Goal: Check status: Check status

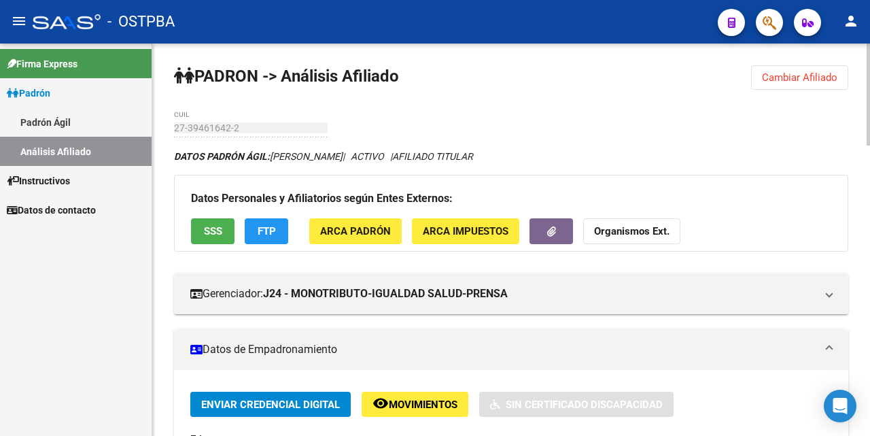
click at [802, 73] on span "Cambiar Afiliado" at bounding box center [799, 77] width 75 height 12
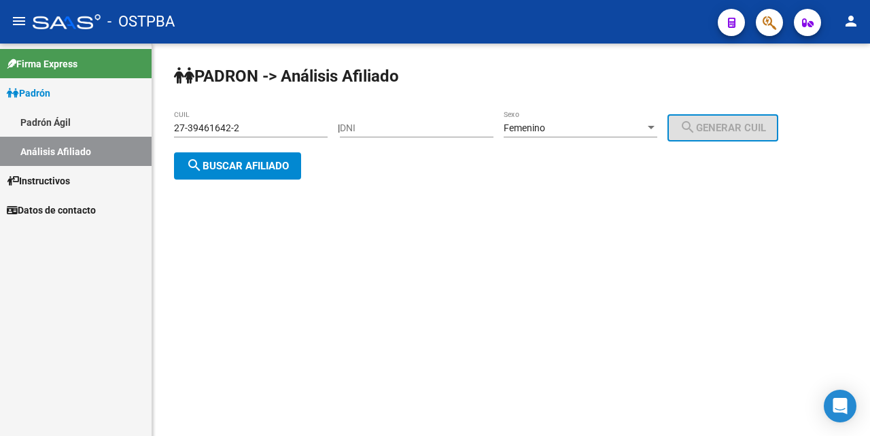
click at [292, 130] on input "27-39461642-2" at bounding box center [251, 128] width 154 height 12
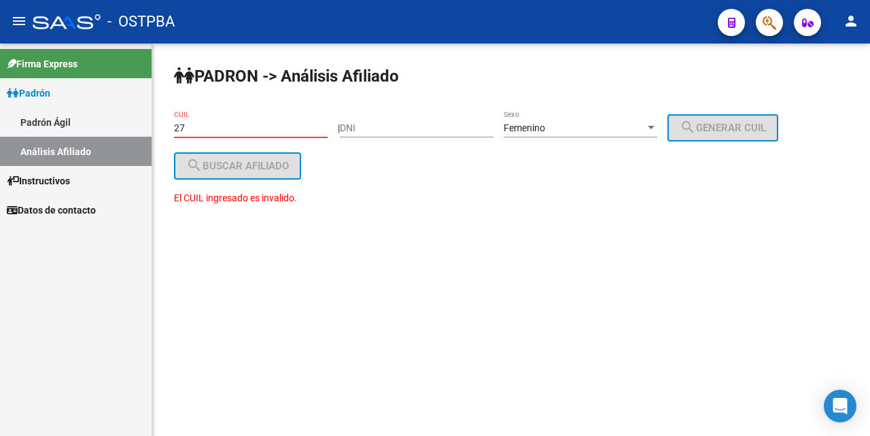
type input "2"
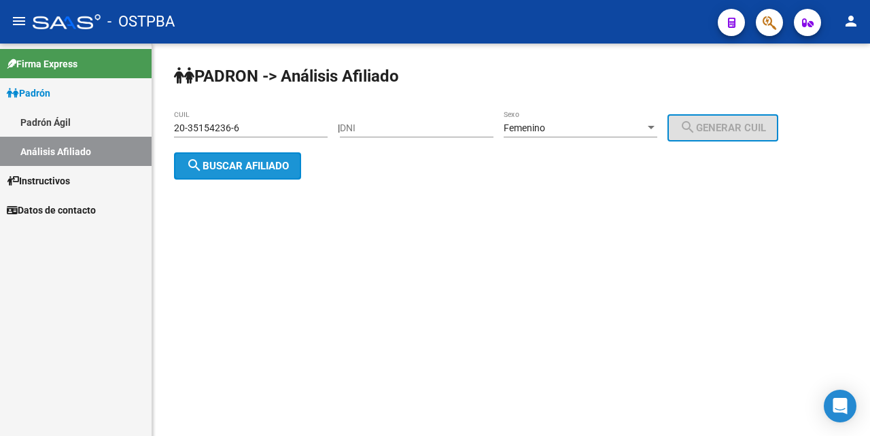
click at [273, 164] on span "search Buscar afiliado" at bounding box center [237, 166] width 103 height 12
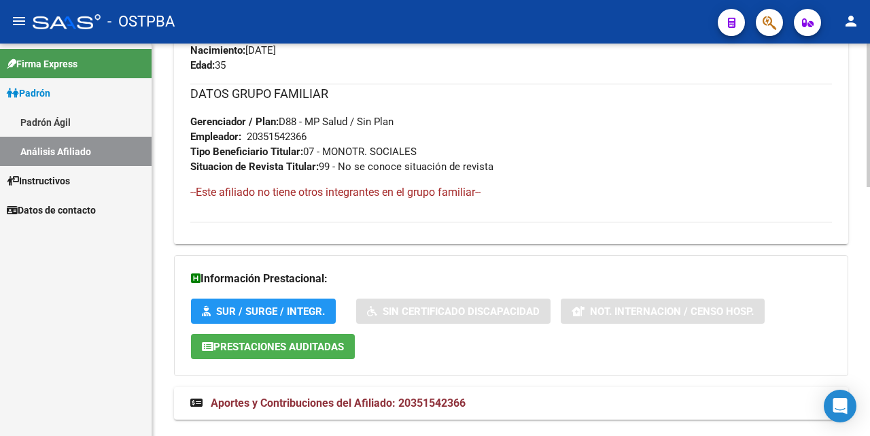
scroll to position [682, 0]
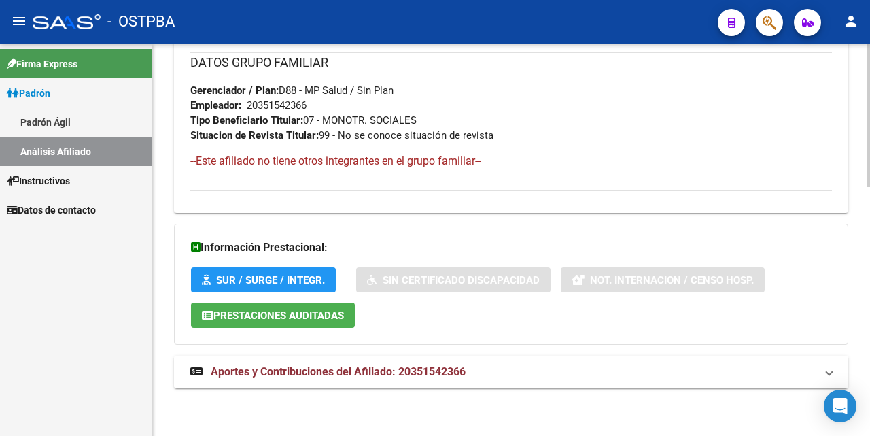
click at [354, 370] on span "Aportes y Contribuciones del Afiliado: 20351542366" at bounding box center [338, 371] width 255 height 13
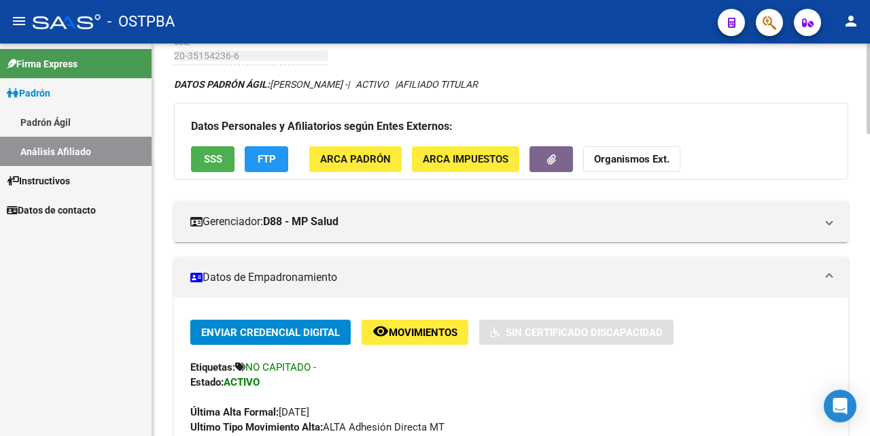
scroll to position [68, 0]
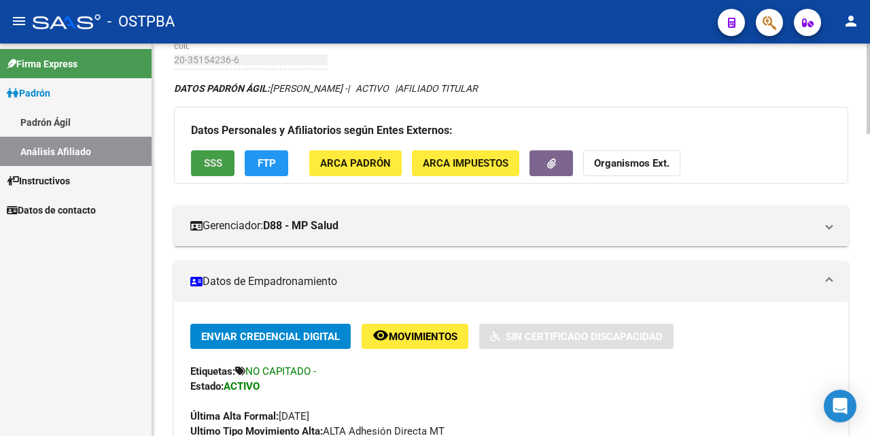
click at [211, 158] on span "SSS" at bounding box center [213, 164] width 18 height 12
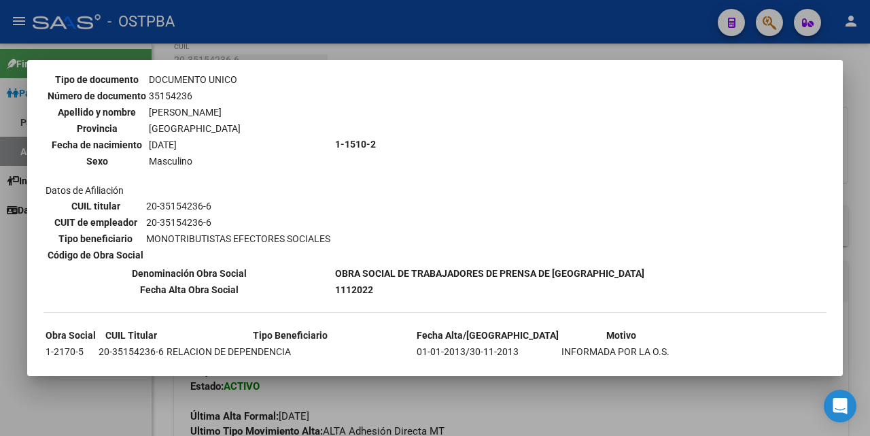
scroll to position [0, 0]
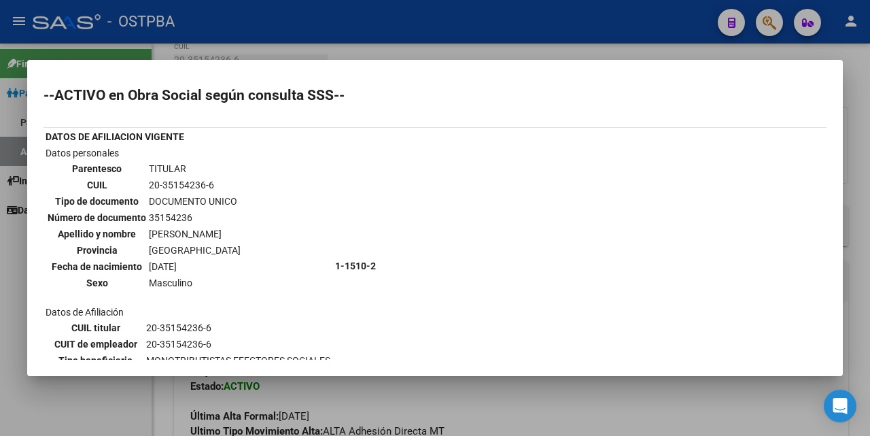
click at [437, 54] on div at bounding box center [435, 218] width 870 height 436
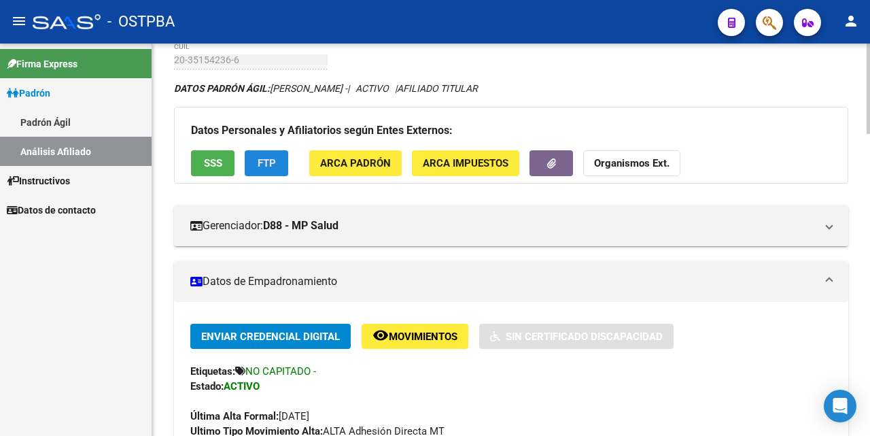
click at [266, 154] on button "FTP" at bounding box center [266, 162] width 43 height 25
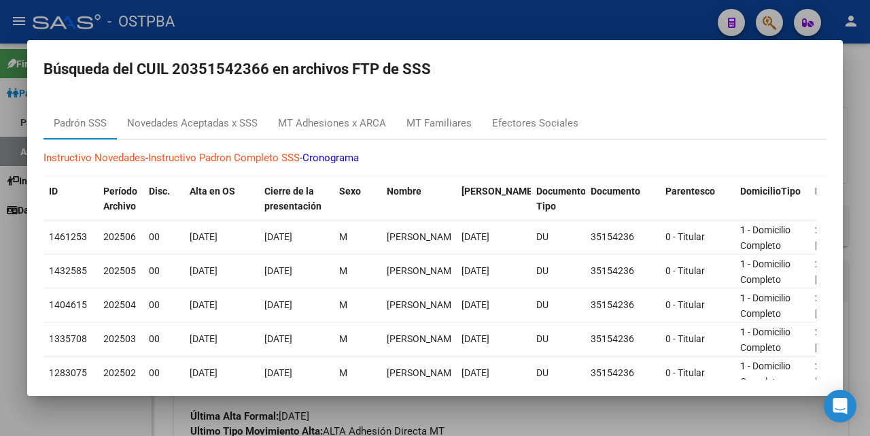
click at [461, 23] on div at bounding box center [435, 218] width 870 height 436
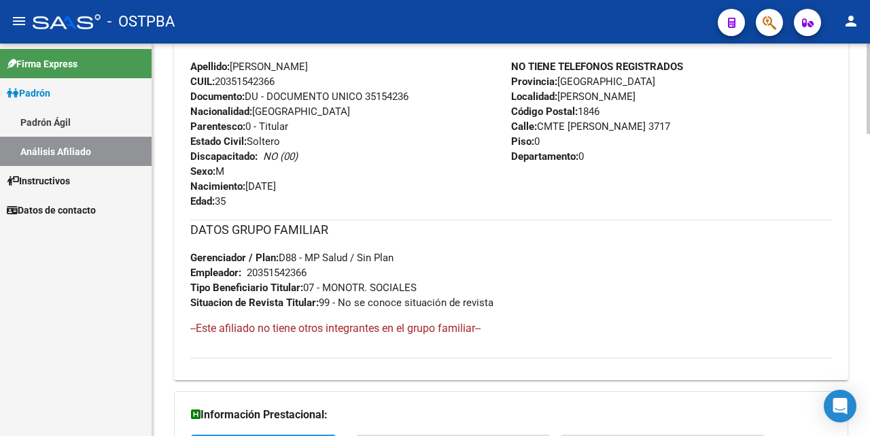
scroll to position [680, 0]
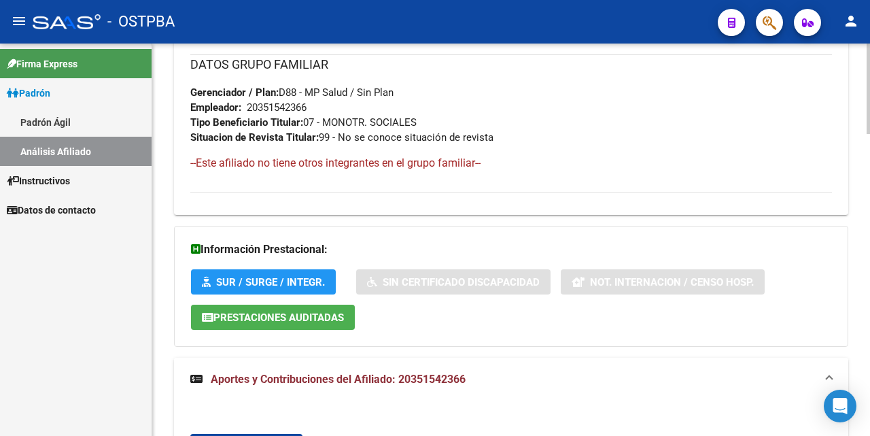
click at [368, 375] on span "Aportes y Contribuciones del Afiliado: 20351542366" at bounding box center [338, 378] width 255 height 13
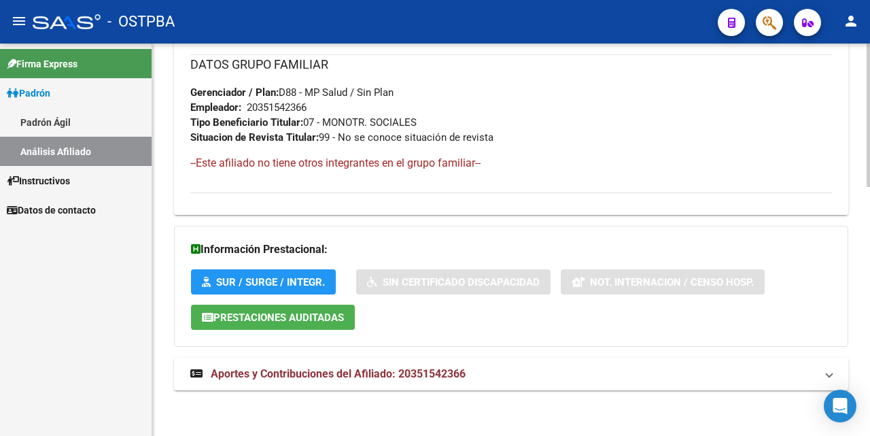
scroll to position [682, 0]
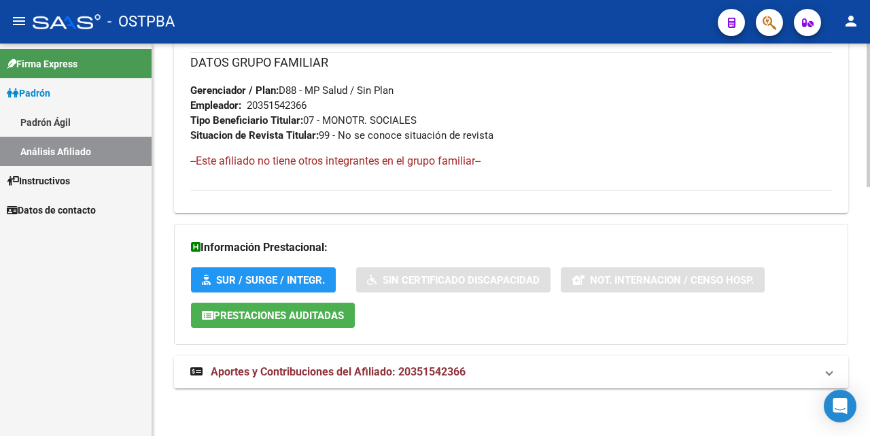
click at [411, 366] on span "Aportes y Contribuciones del Afiliado: 20351542366" at bounding box center [338, 371] width 255 height 13
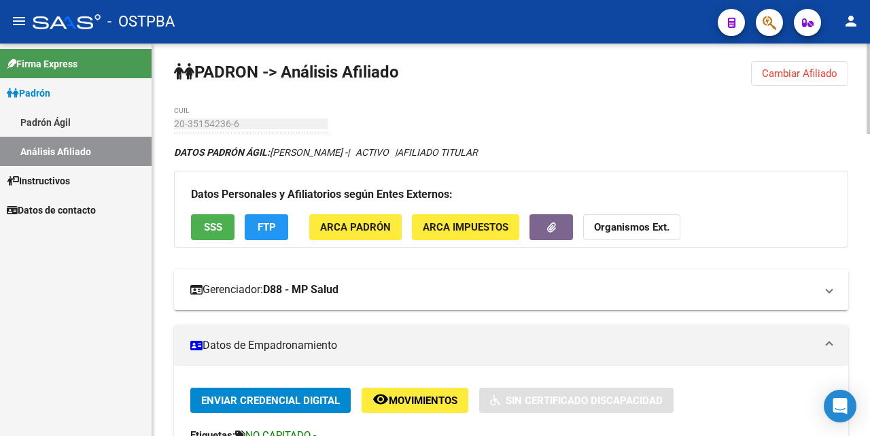
scroll to position [0, 0]
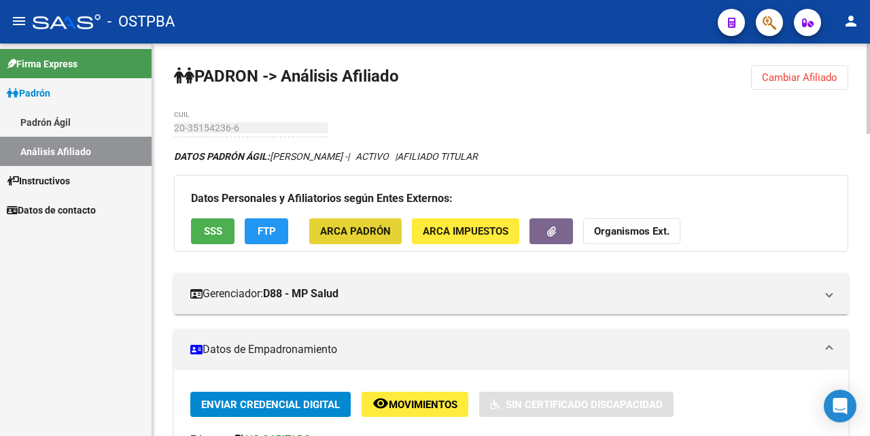
click at [368, 234] on span "ARCA Padrón" at bounding box center [355, 232] width 71 height 12
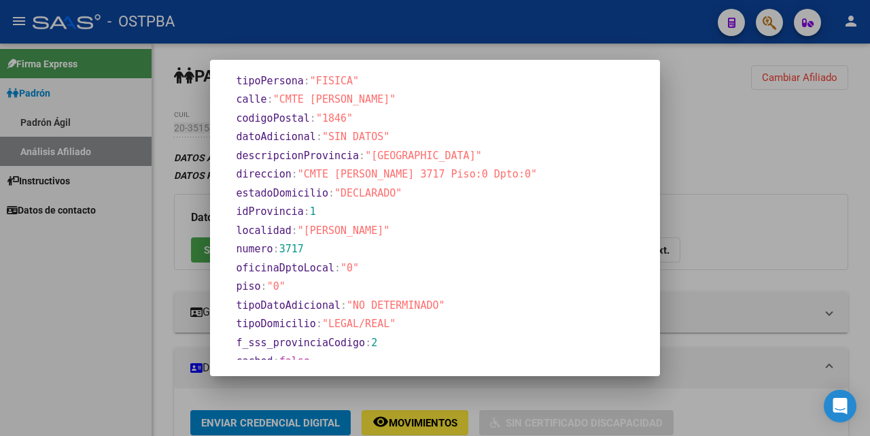
scroll to position [833, 0]
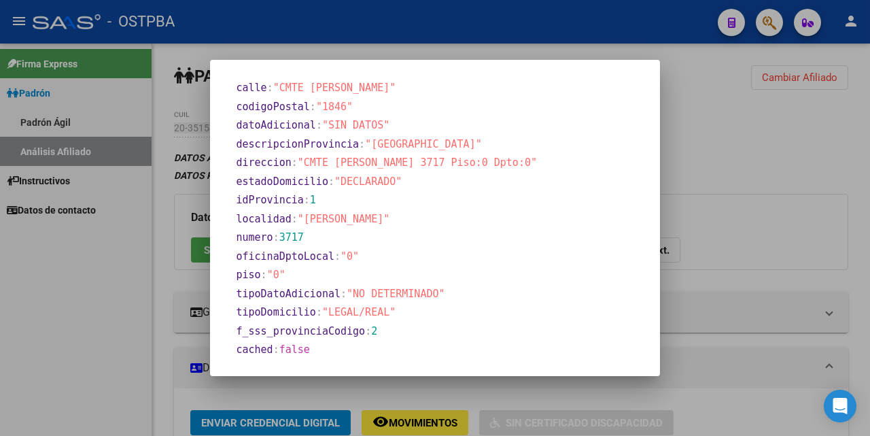
click at [547, 52] on div at bounding box center [435, 218] width 870 height 436
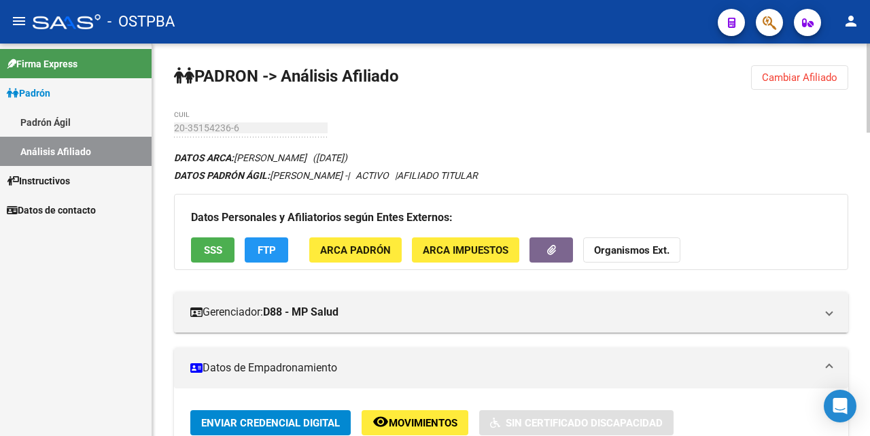
click at [462, 250] on span "ARCA Impuestos" at bounding box center [466, 250] width 86 height 12
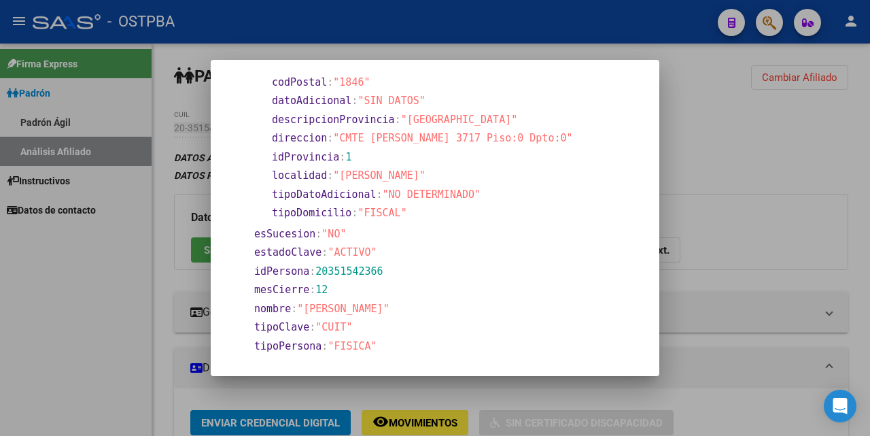
scroll to position [160, 0]
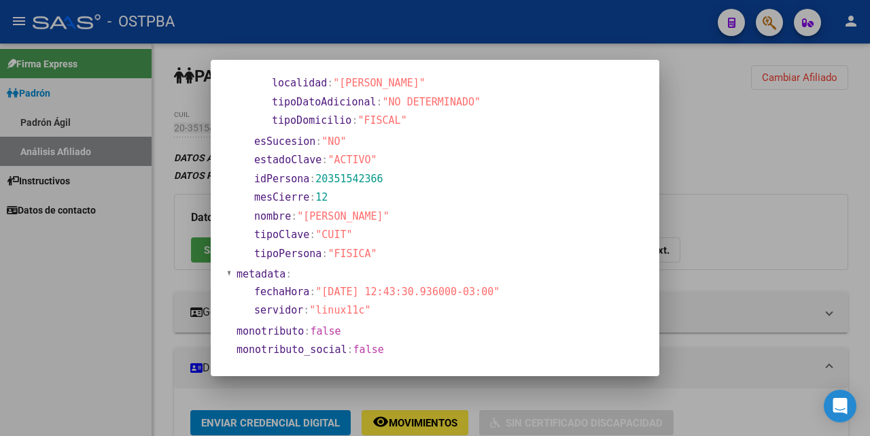
click at [515, 54] on div at bounding box center [435, 218] width 870 height 436
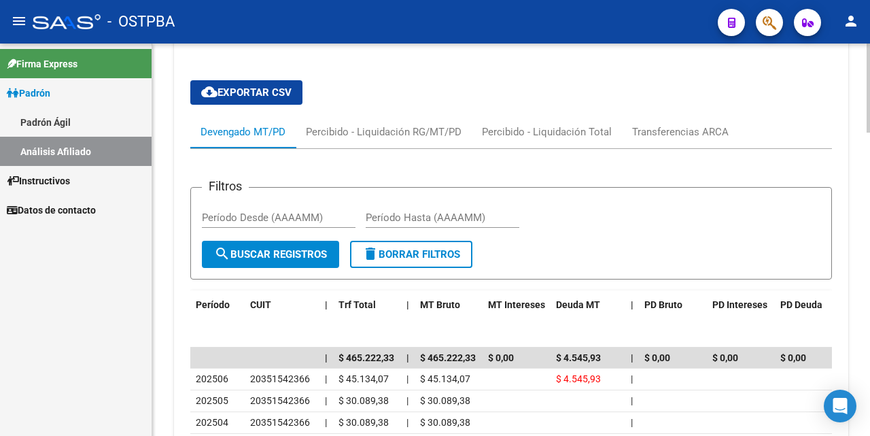
scroll to position [1019, 0]
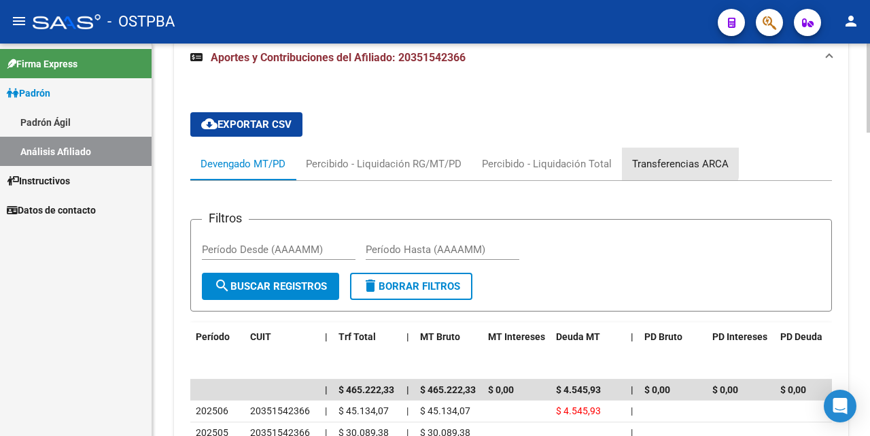
click at [665, 162] on div "Transferencias ARCA" at bounding box center [680, 163] width 97 height 15
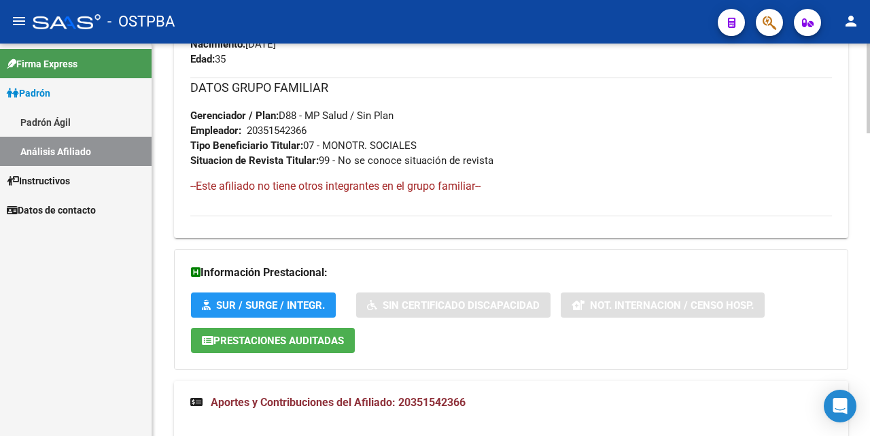
scroll to position [680, 0]
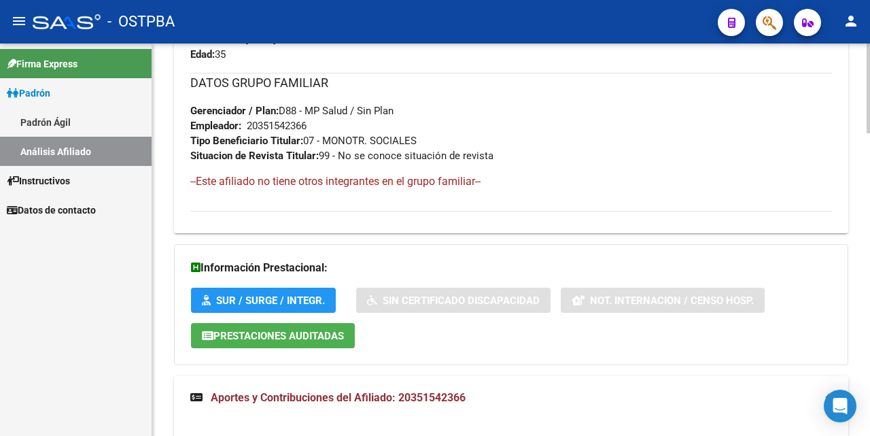
click at [294, 394] on span "Aportes y Contribuciones del Afiliado: 20351542366" at bounding box center [338, 397] width 255 height 13
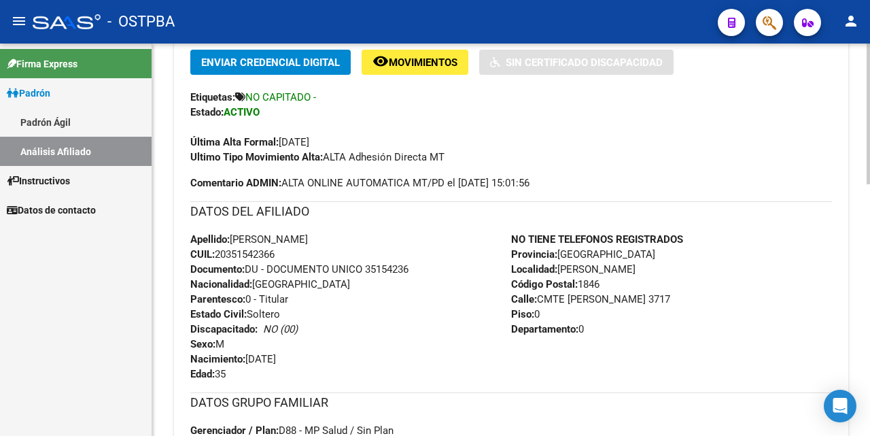
scroll to position [20, 0]
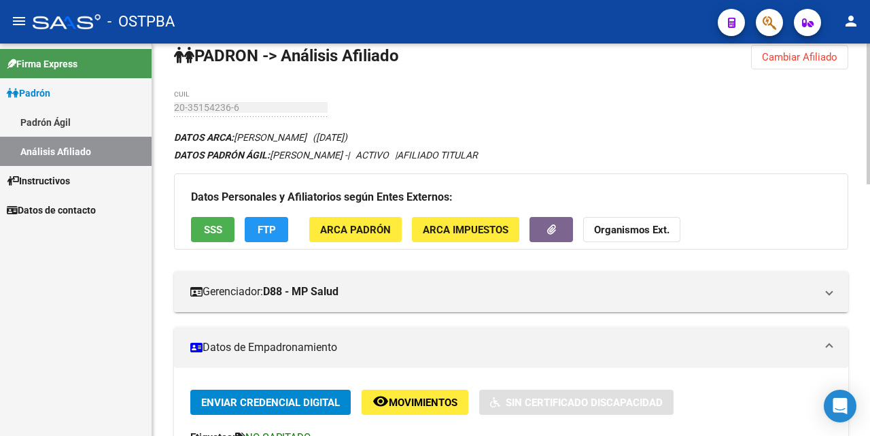
click at [461, 349] on mat-panel-title "Datos de Empadronamiento" at bounding box center [502, 347] width 625 height 15
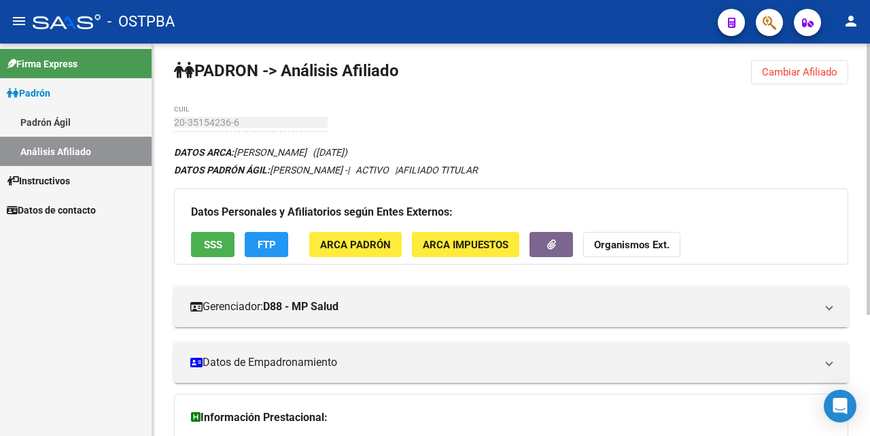
scroll to position [0, 0]
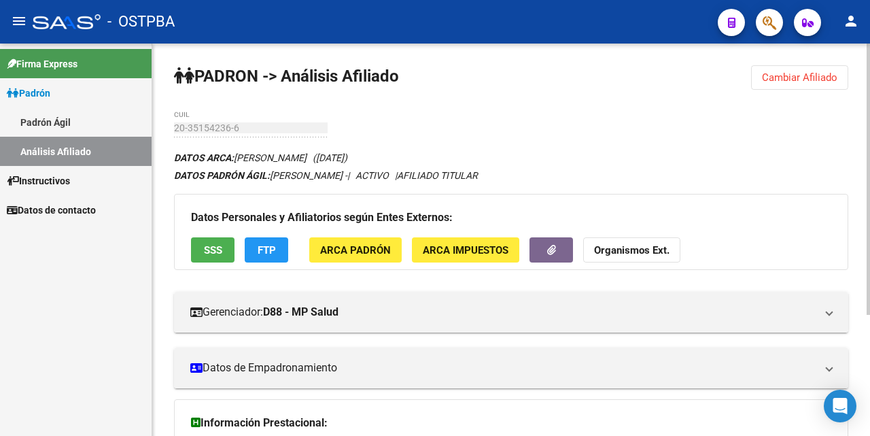
click at [816, 71] on button "Cambiar Afiliado" at bounding box center [799, 77] width 97 height 24
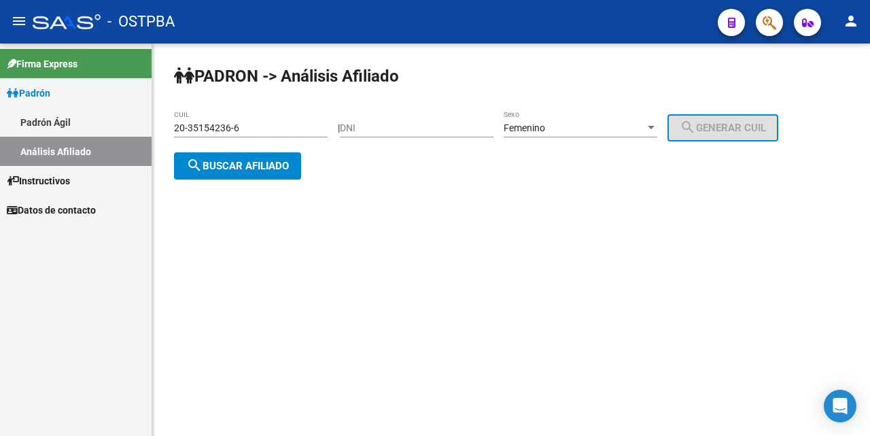
click at [289, 132] on input "20-35154236-6" at bounding box center [251, 128] width 154 height 12
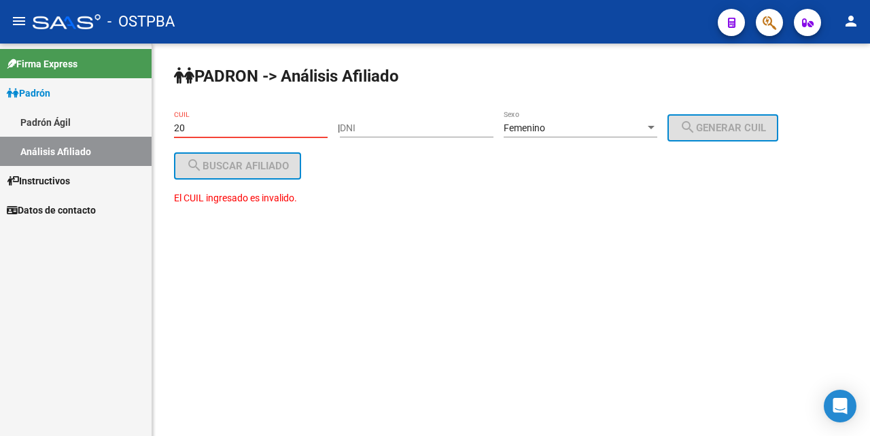
type input "2"
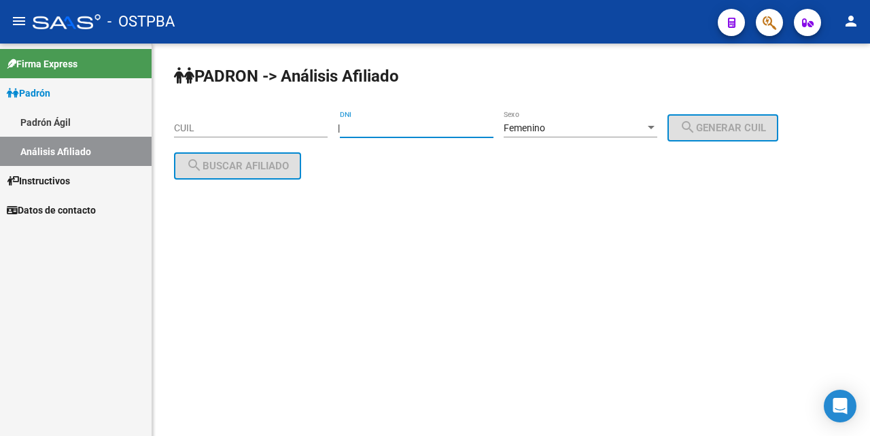
click at [356, 132] on input "DNI" at bounding box center [417, 128] width 154 height 12
type input "21872665"
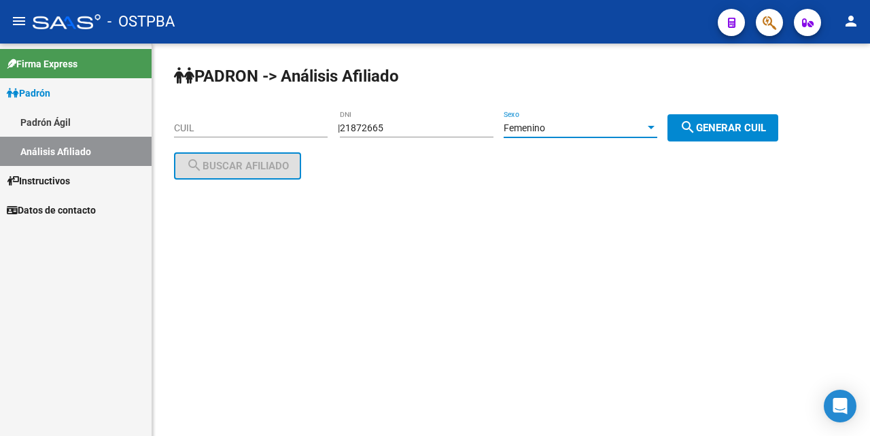
click at [655, 128] on div at bounding box center [651, 127] width 7 height 3
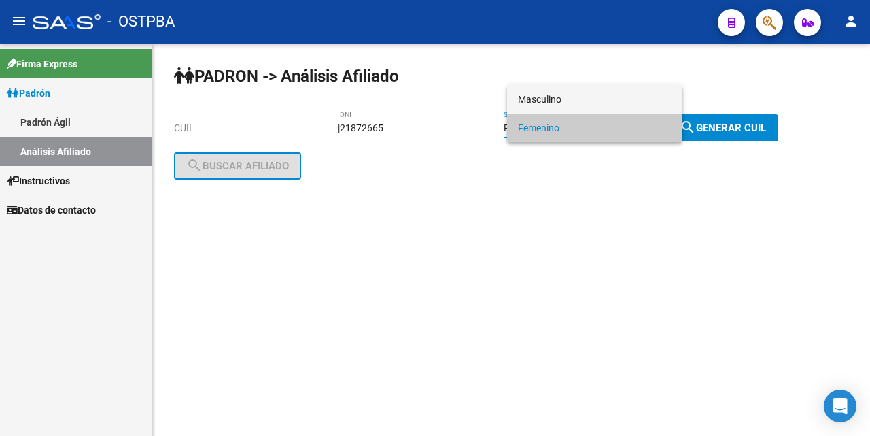
click at [612, 94] on span "Masculino" at bounding box center [595, 99] width 154 height 29
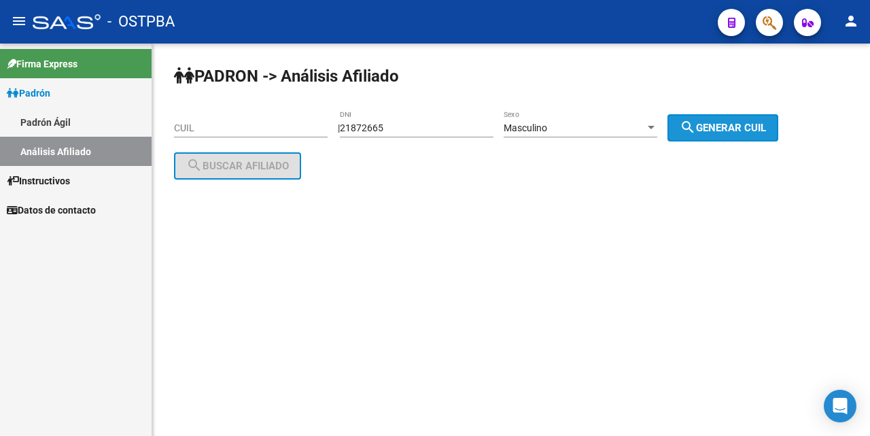
drag, startPoint x: 708, startPoint y: 131, endPoint x: 692, endPoint y: 125, distance: 17.4
click at [696, 130] on mat-icon "search" at bounding box center [688, 127] width 16 height 16
type input "20-21872665-9"
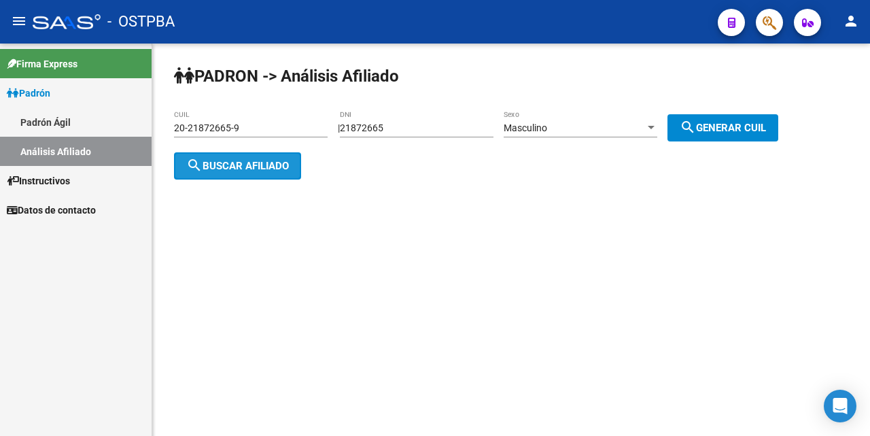
click at [282, 170] on span "search Buscar afiliado" at bounding box center [237, 166] width 103 height 12
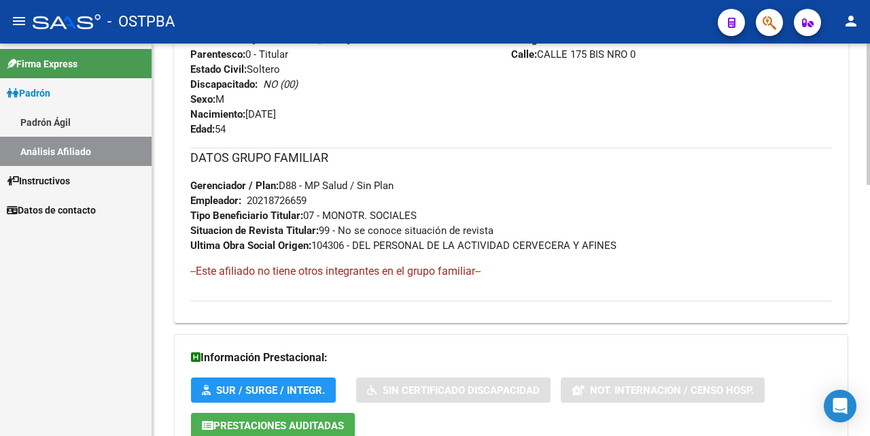
scroll to position [697, 0]
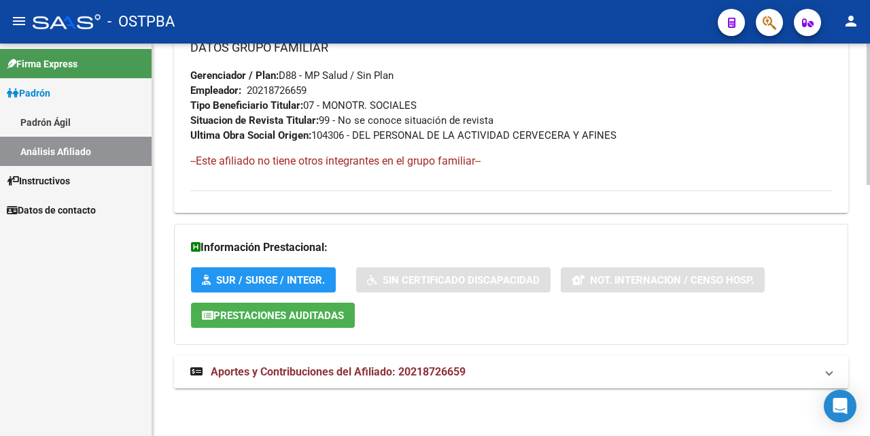
click at [334, 365] on span "Aportes y Contribuciones del Afiliado: 20218726659" at bounding box center [338, 371] width 255 height 13
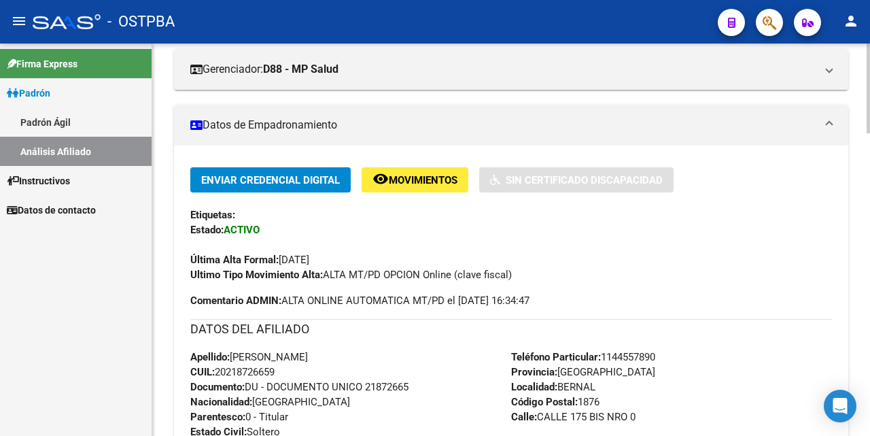
scroll to position [0, 0]
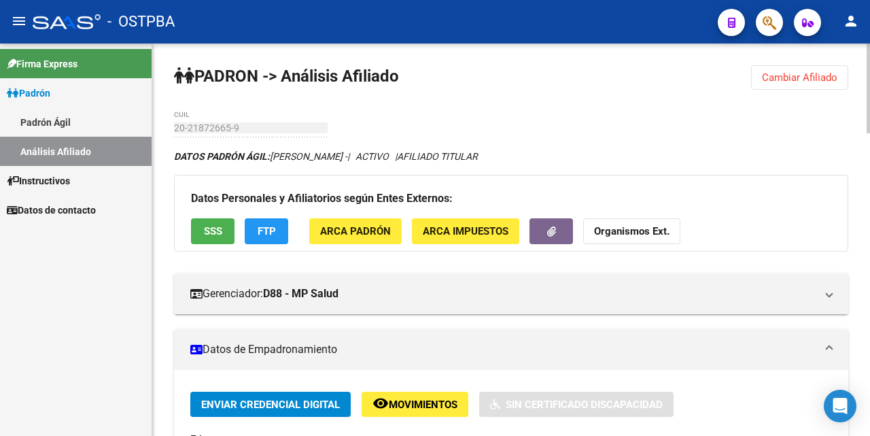
click at [788, 72] on span "Cambiar Afiliado" at bounding box center [799, 77] width 75 height 12
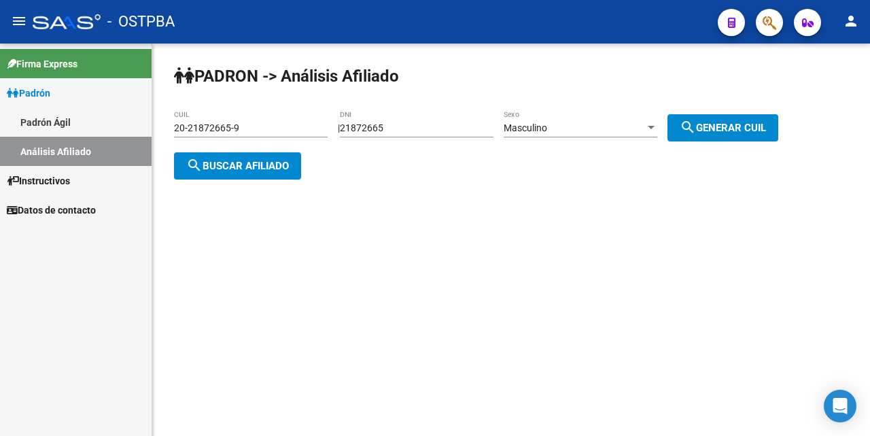
click at [442, 121] on div "21872665 DNI" at bounding box center [417, 123] width 154 height 27
type input "2"
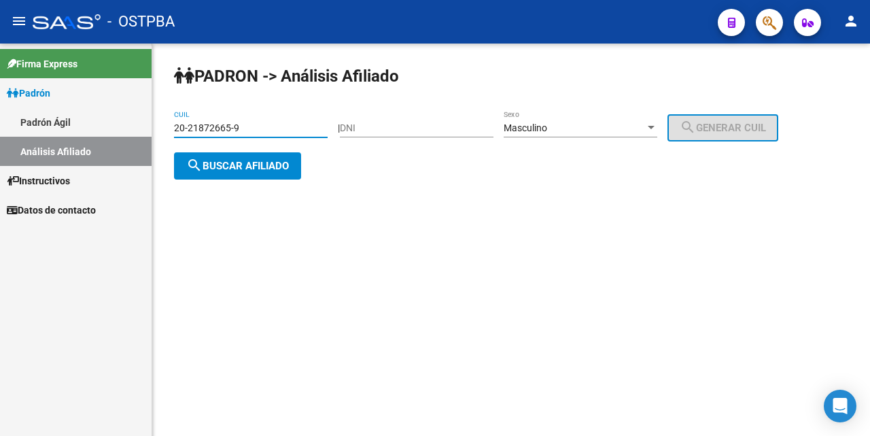
drag, startPoint x: 247, startPoint y: 126, endPoint x: 264, endPoint y: 67, distance: 60.9
click at [247, 122] on input "20-21872665-9" at bounding box center [251, 128] width 154 height 12
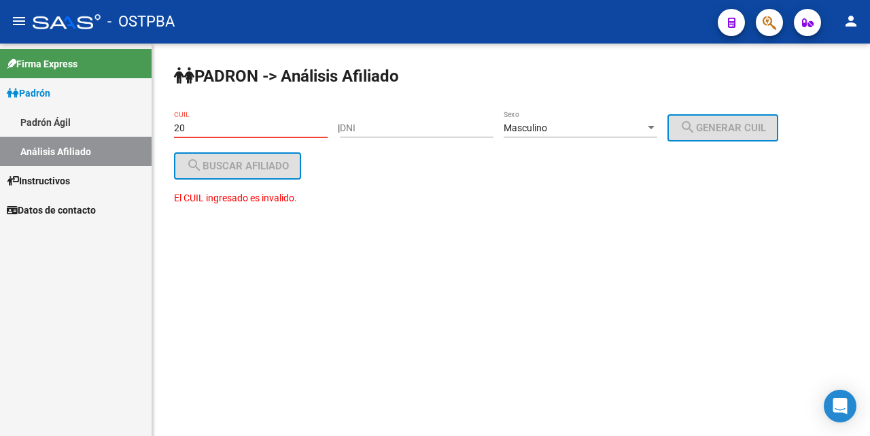
type input "2"
click at [211, 127] on input "27-93136230" at bounding box center [251, 128] width 154 height 12
click at [248, 133] on input "27-93106230" at bounding box center [251, 128] width 154 height 12
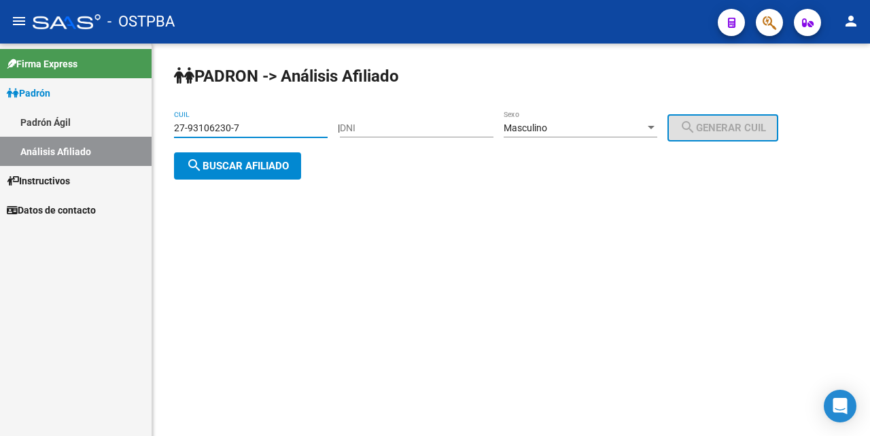
type input "27-93106230-7"
drag, startPoint x: 669, startPoint y: 130, endPoint x: 661, endPoint y: 126, distance: 8.9
click at [657, 128] on div at bounding box center [651, 127] width 12 height 11
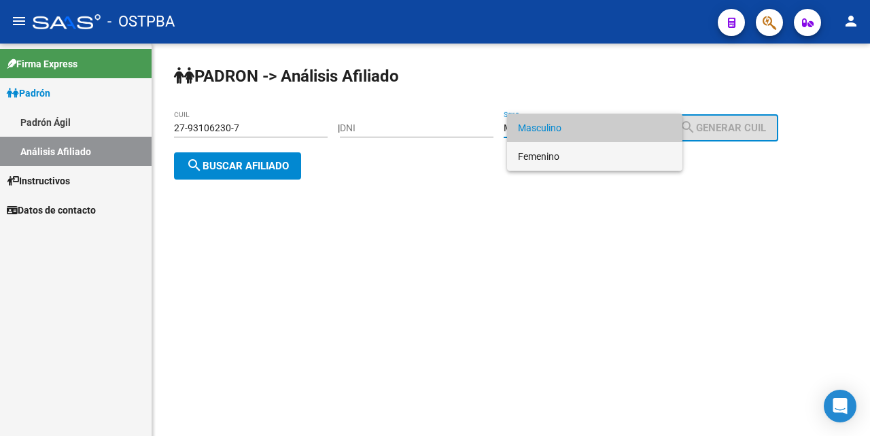
click at [578, 154] on span "Femenino" at bounding box center [595, 156] width 154 height 29
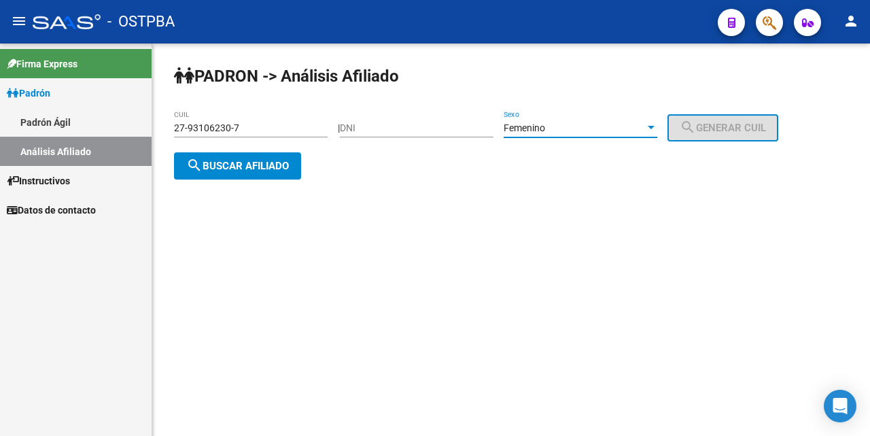
click at [279, 160] on span "search Buscar afiliado" at bounding box center [237, 166] width 103 height 12
